Goal: Information Seeking & Learning: Find specific page/section

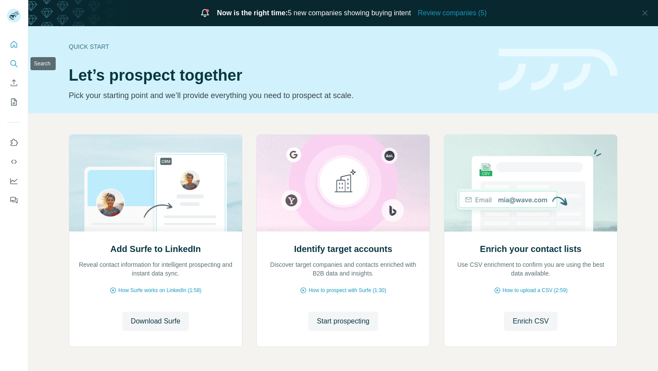
click at [13, 64] on icon "Search" at bounding box center [14, 63] width 9 height 9
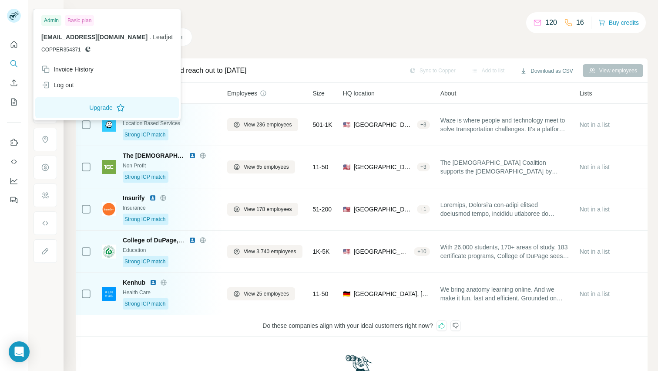
click at [14, 21] on rect at bounding box center [14, 16] width 14 height 14
click at [14, 45] on icon "Quick start" at bounding box center [14, 44] width 7 height 7
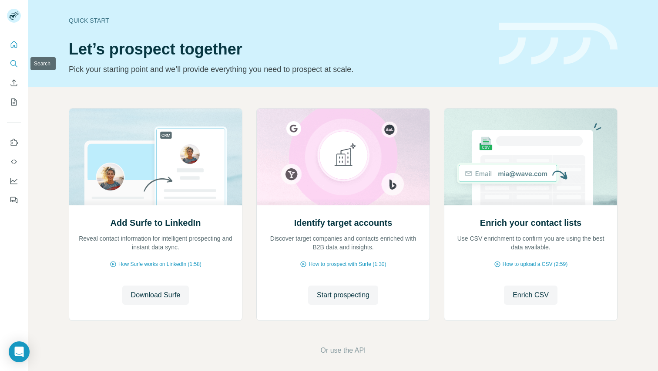
click at [16, 66] on icon "Search" at bounding box center [14, 63] width 9 height 9
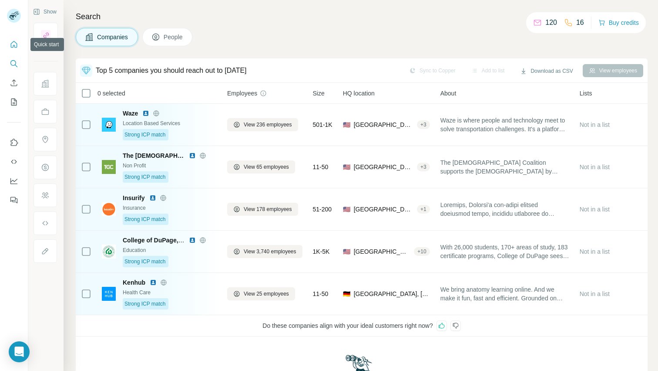
click at [14, 37] on button "Quick start" at bounding box center [14, 45] width 14 height 16
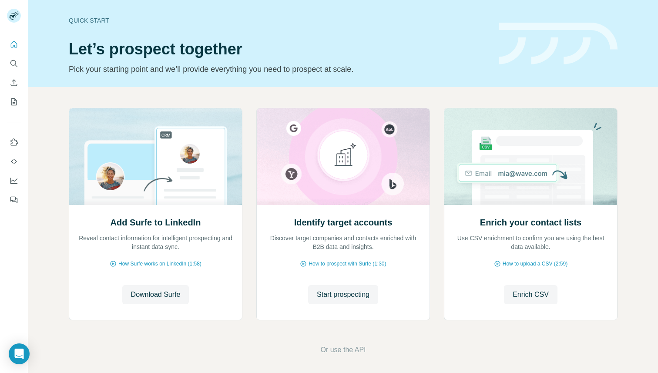
click at [492, 57] on header "Quick start Let’s prospect together Pick your starting point and we’ll provide …" at bounding box center [343, 44] width 549 height 64
click at [16, 64] on icon "Search" at bounding box center [14, 63] width 9 height 9
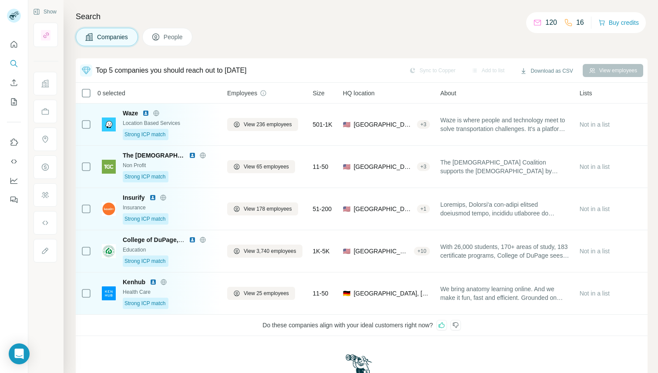
click at [159, 40] on icon at bounding box center [155, 37] width 7 height 7
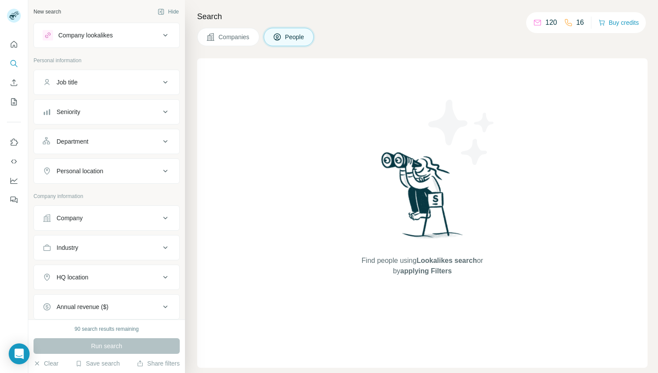
click at [252, 41] on button "Companies" at bounding box center [228, 37] width 62 height 18
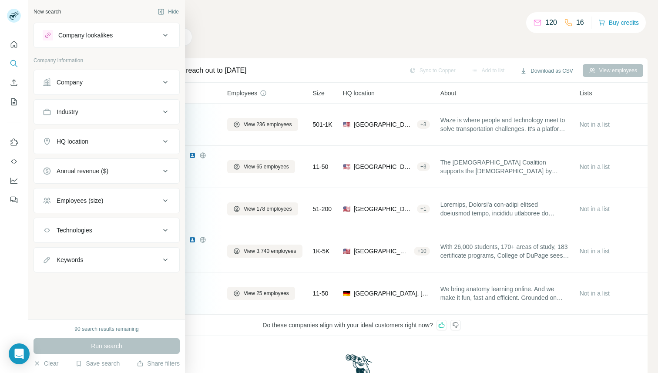
click at [62, 78] on div "Company" at bounding box center [70, 82] width 26 height 9
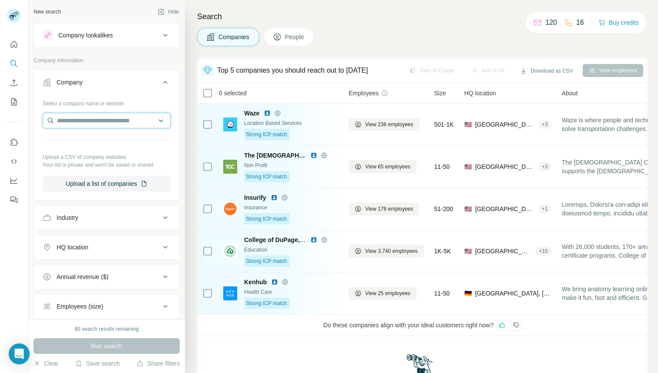
click at [62, 115] on input "text" at bounding box center [107, 121] width 128 height 16
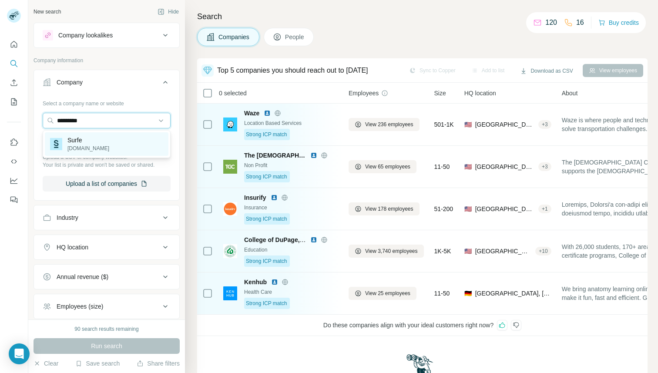
type input "*********"
click at [63, 145] on div "Surfe [DOMAIN_NAME]" at bounding box center [79, 144] width 59 height 17
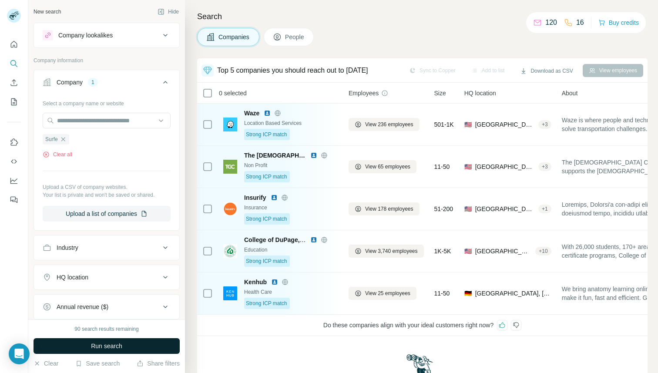
click at [101, 348] on span "Run search" at bounding box center [106, 346] width 31 height 9
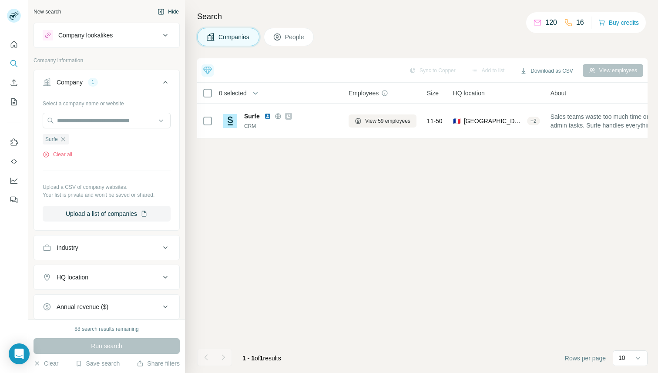
click at [168, 15] on button "Hide" at bounding box center [169, 11] width 34 height 13
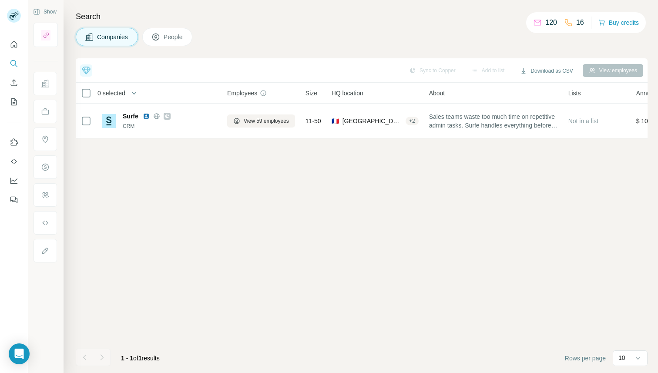
click at [168, 35] on span "People" at bounding box center [174, 37] width 20 height 9
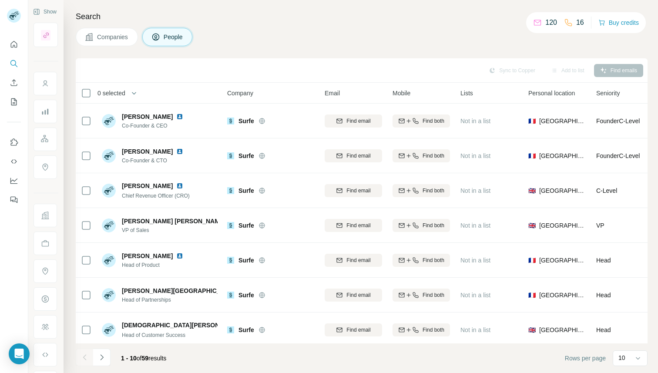
click at [122, 35] on span "Companies" at bounding box center [113, 37] width 32 height 9
